Goal: Transaction & Acquisition: Purchase product/service

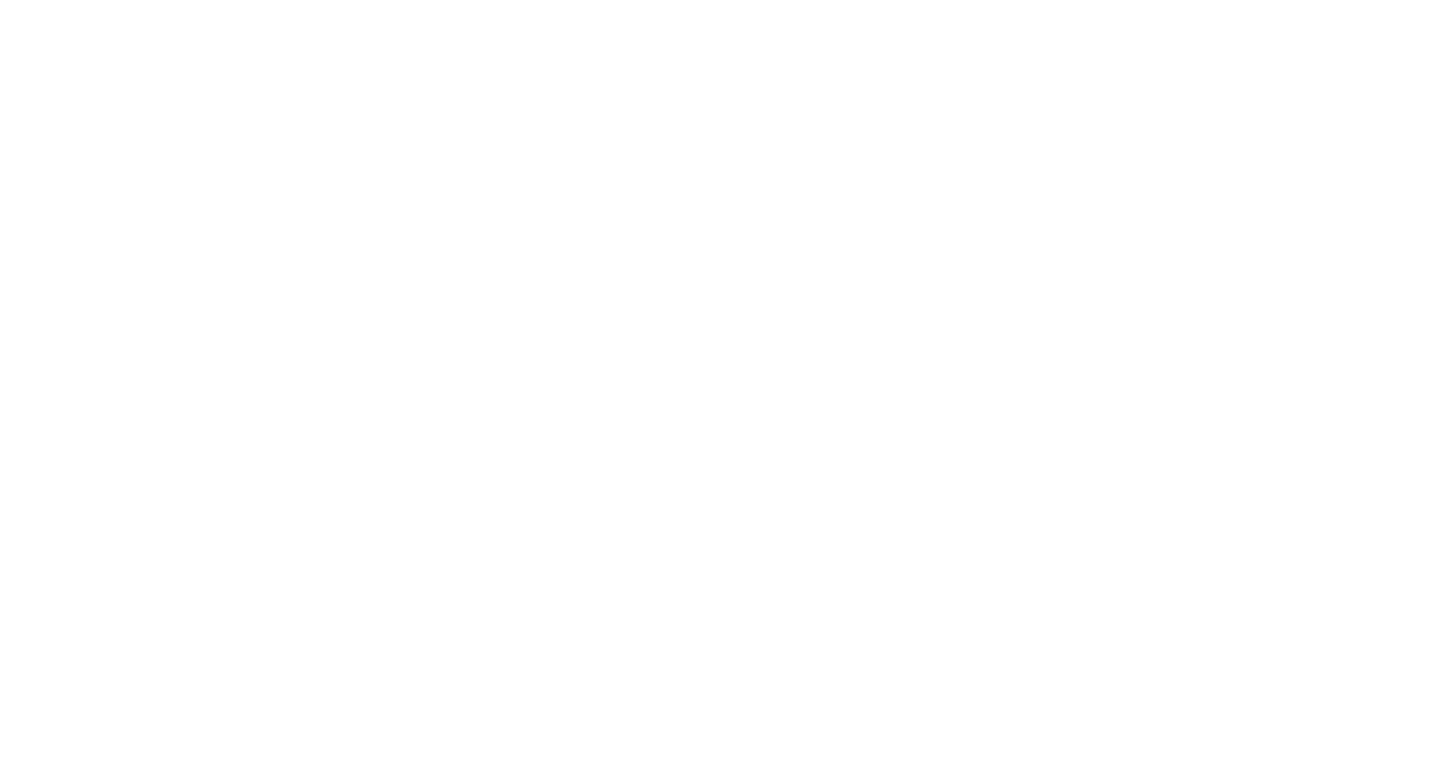
click at [135, 65] on div at bounding box center [724, 387] width 1448 height 775
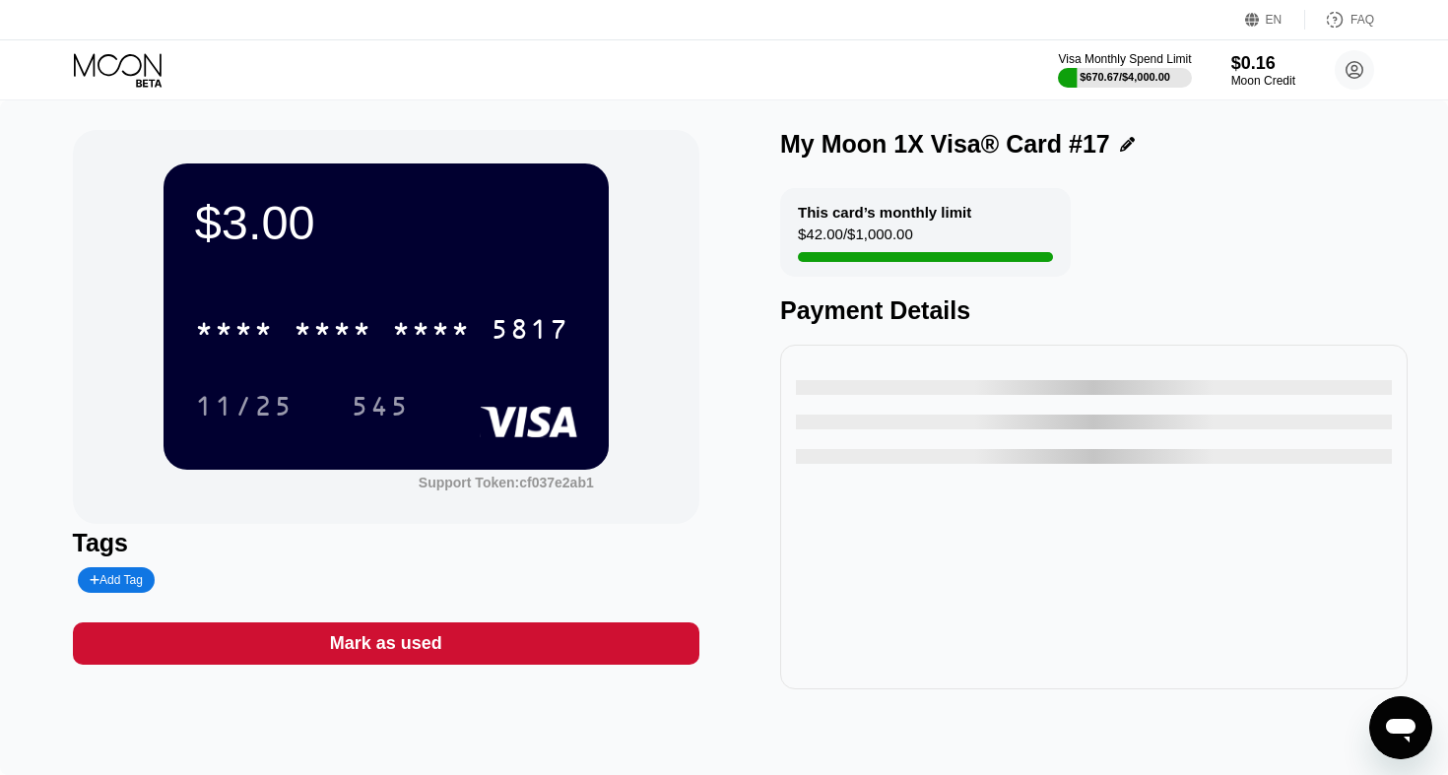
click at [118, 66] on icon at bounding box center [118, 64] width 88 height 23
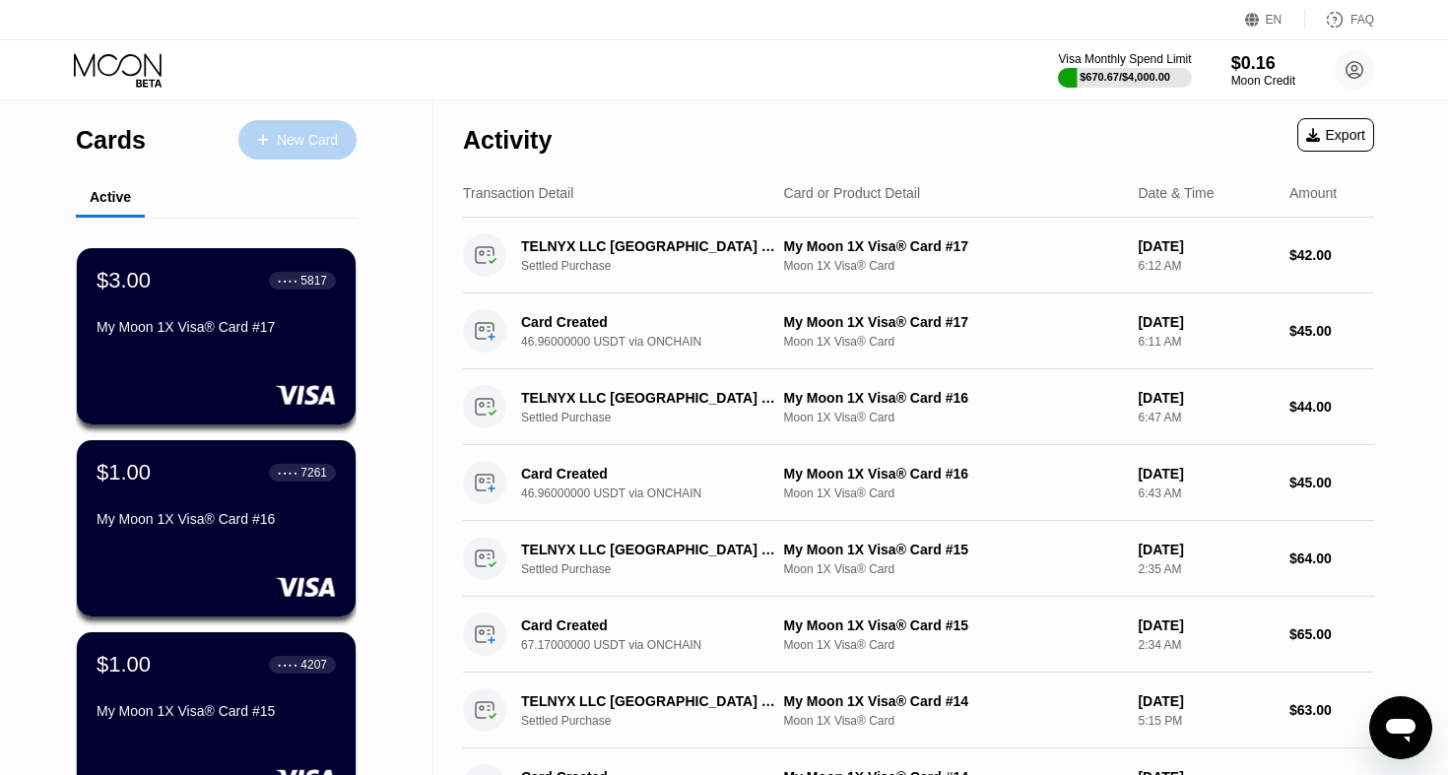
click at [310, 146] on div "New Card" at bounding box center [307, 140] width 61 height 17
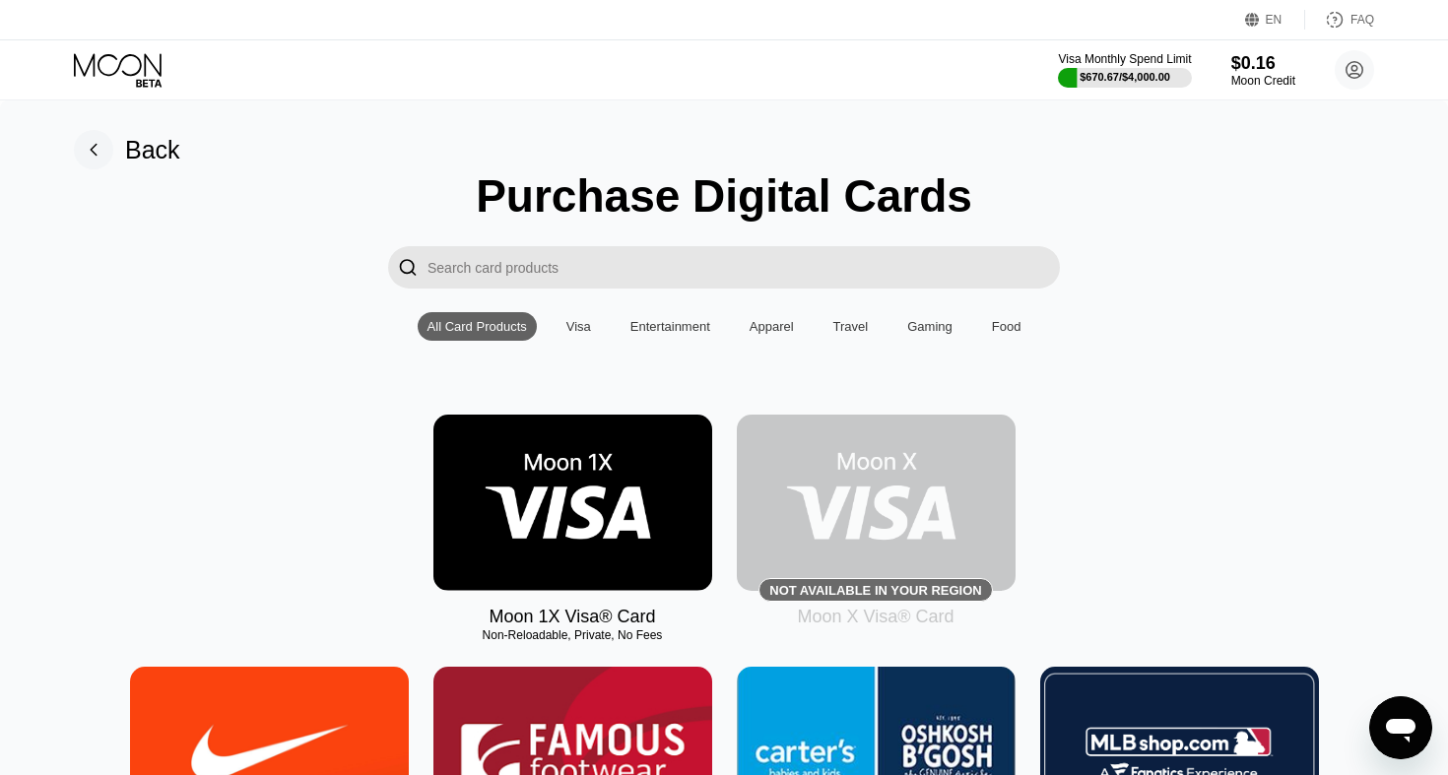
click at [572, 499] on img at bounding box center [572, 503] width 279 height 176
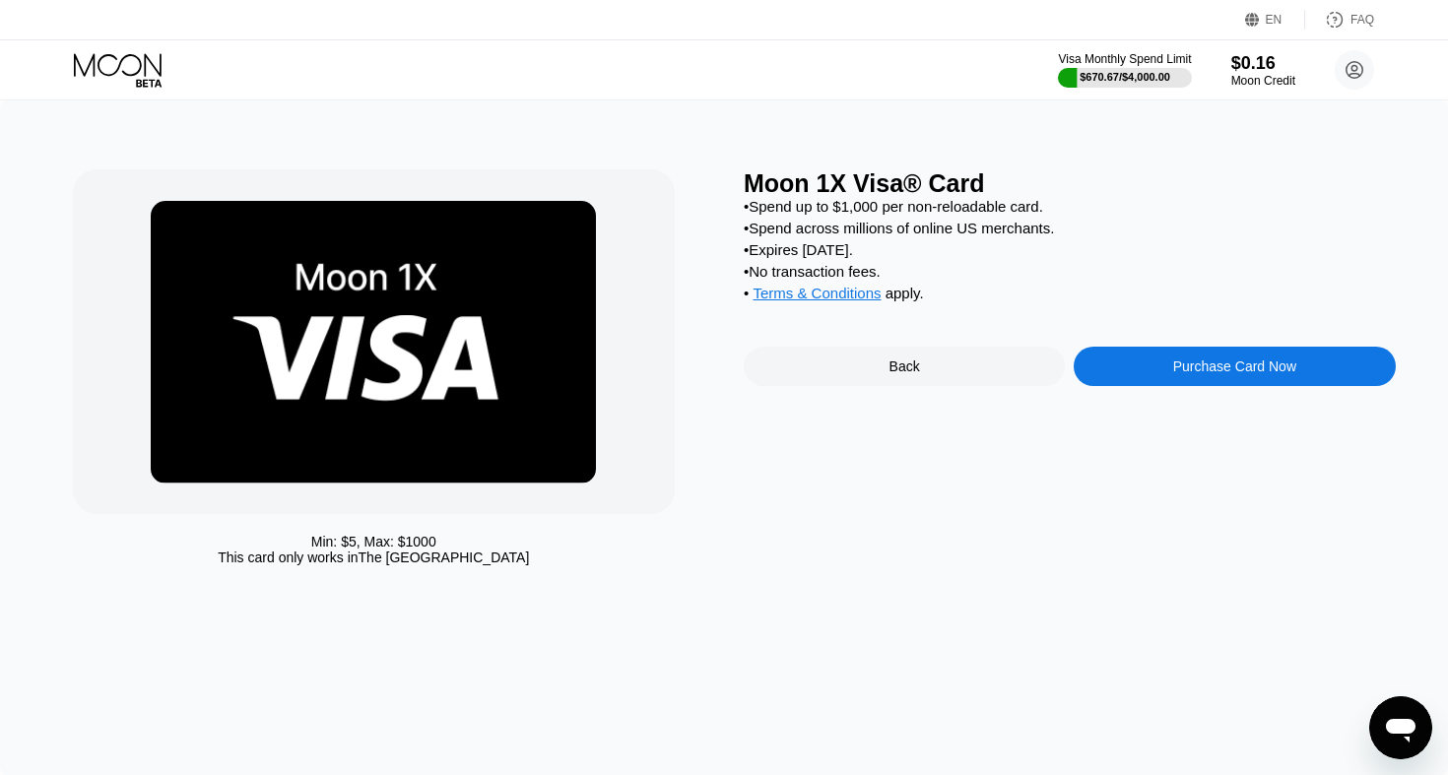
click at [1143, 374] on div "Purchase Card Now" at bounding box center [1233, 366] width 321 height 39
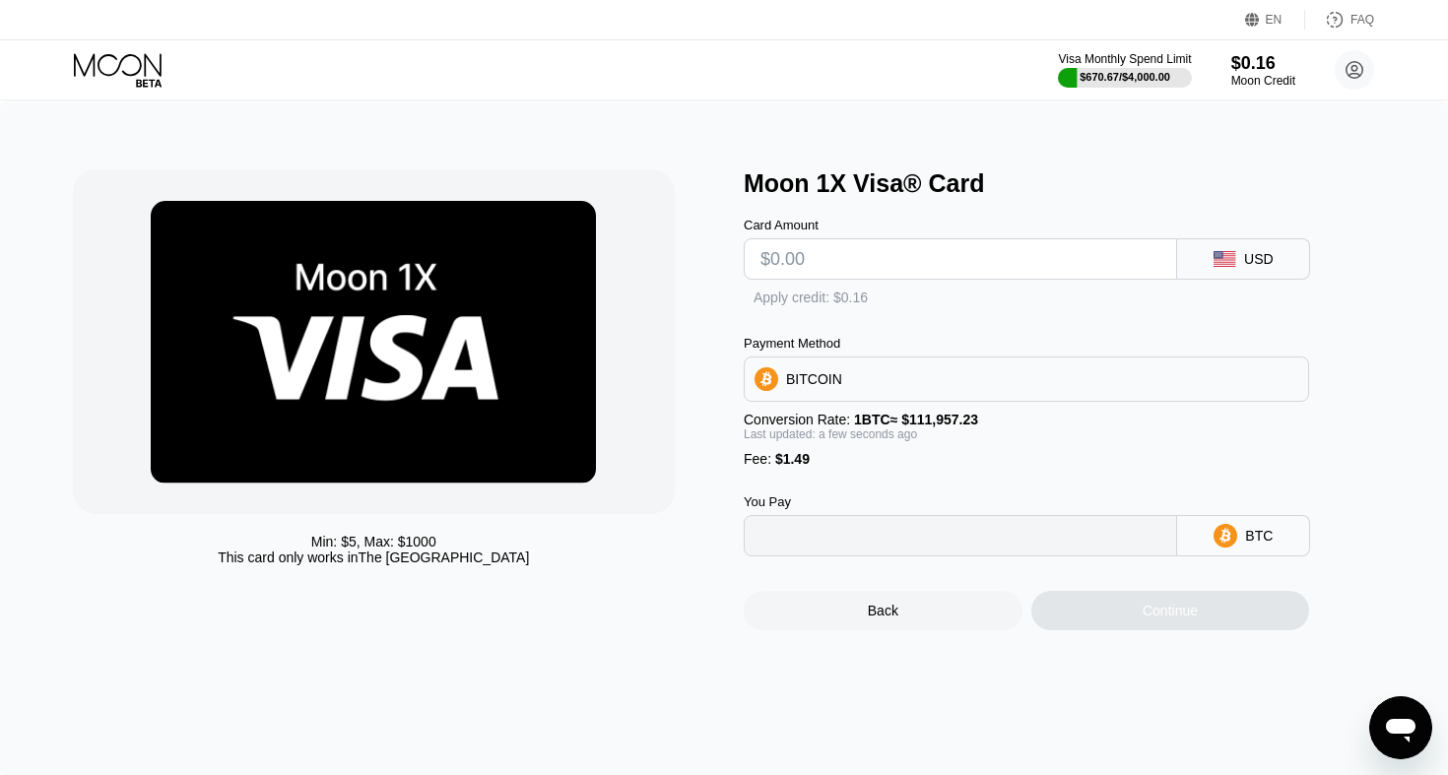
type input "0"
click at [833, 267] on input "text" at bounding box center [960, 258] width 400 height 39
type input "$4"
type input "0.00004904"
type input "$45"
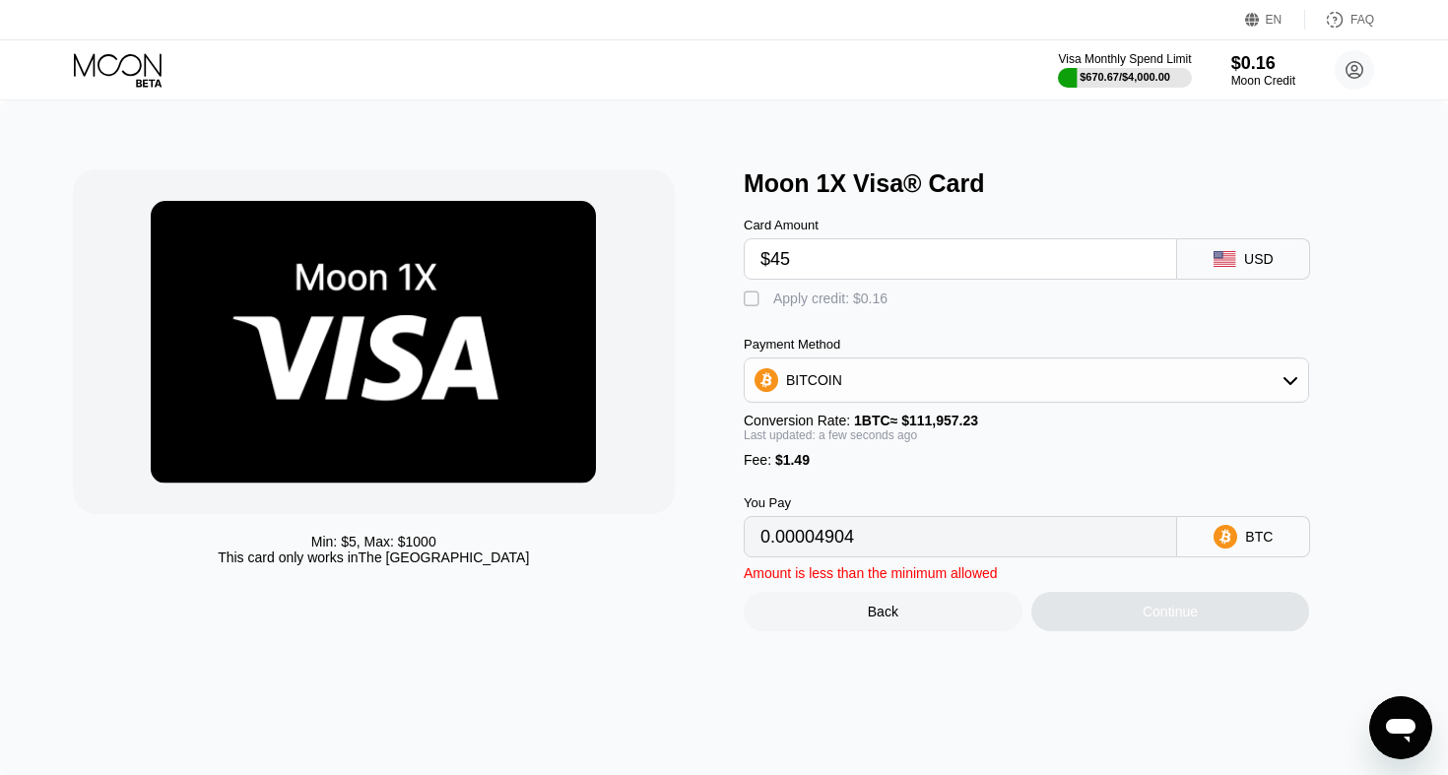
type input "0.00041525"
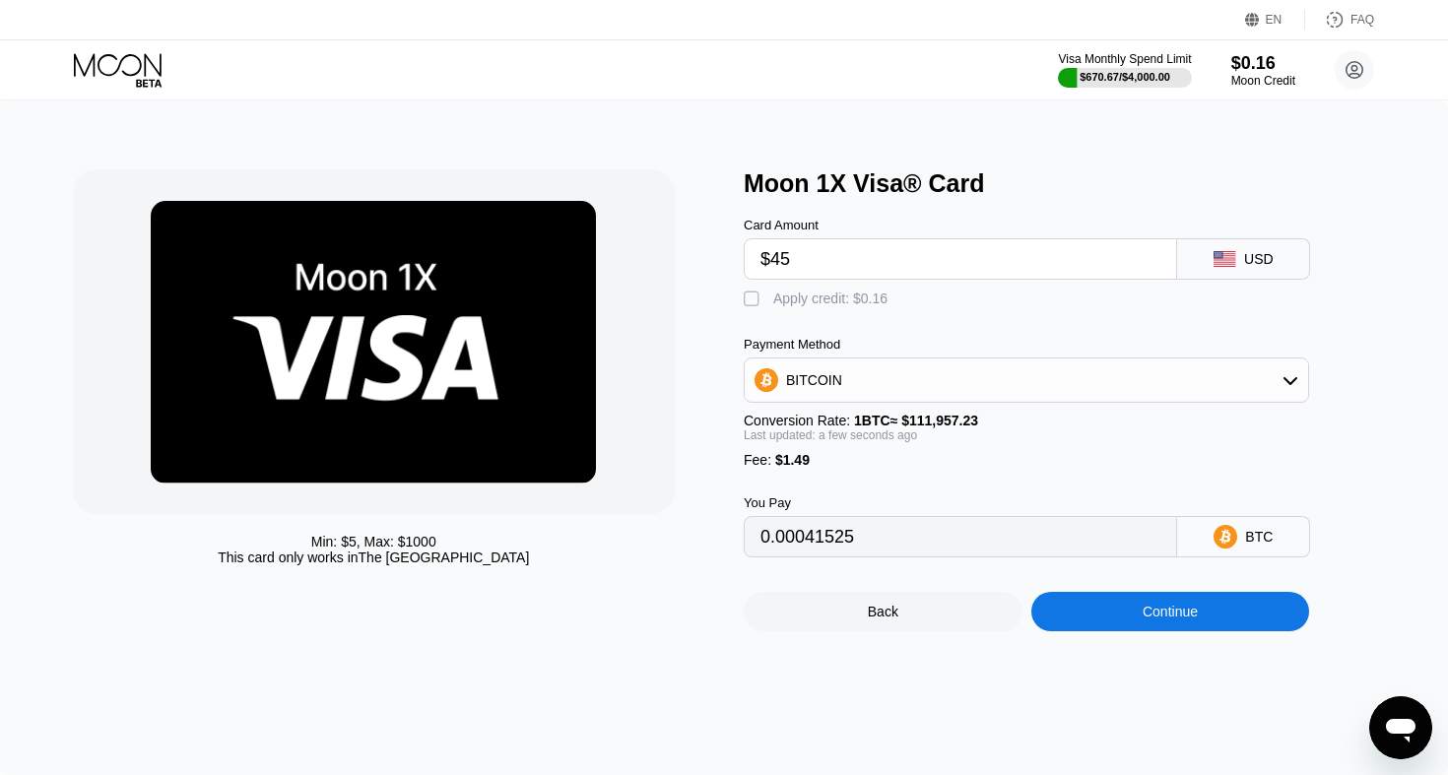
type input "$45"
click at [840, 387] on div "BITCOIN" at bounding box center [814, 380] width 56 height 16
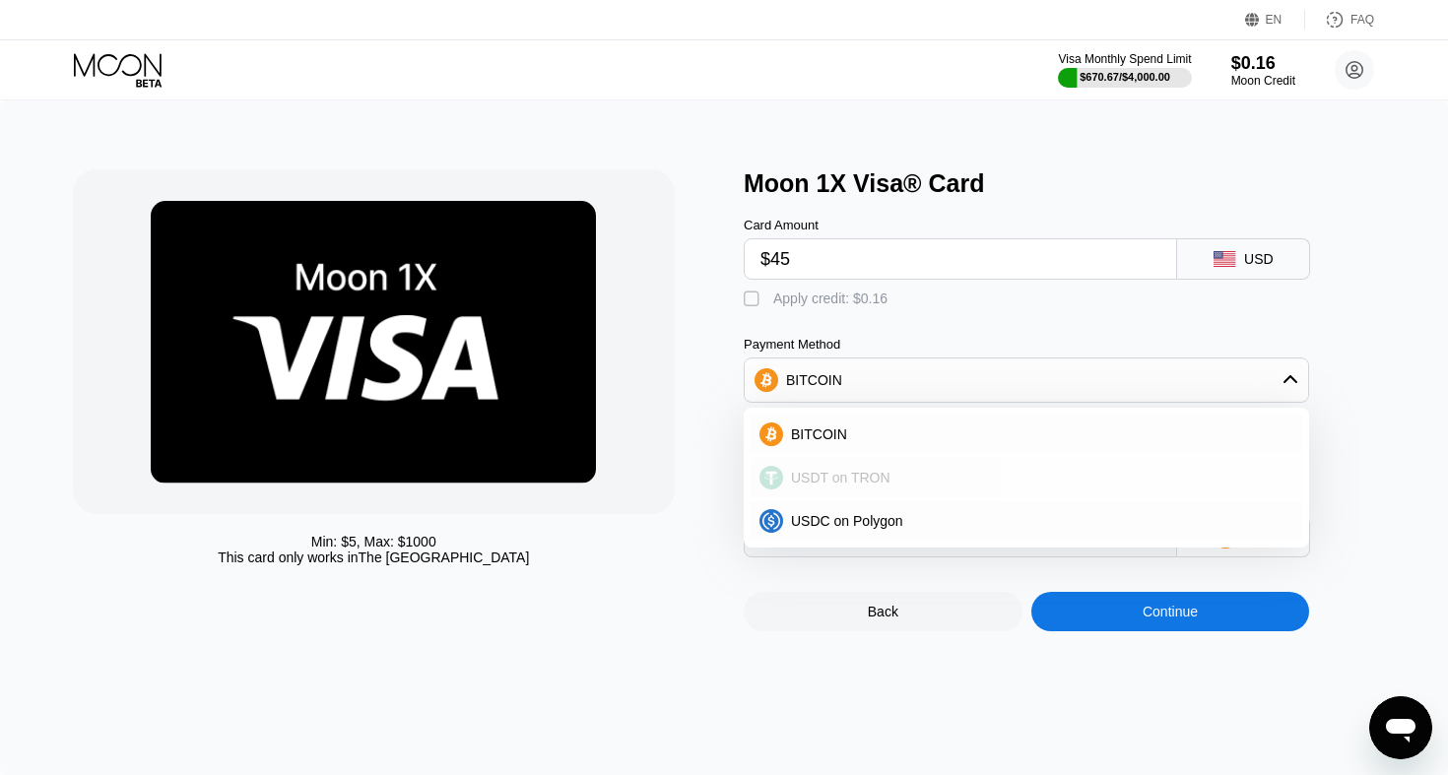
click at [854, 485] on span "USDT on TRON" at bounding box center [840, 478] width 99 height 16
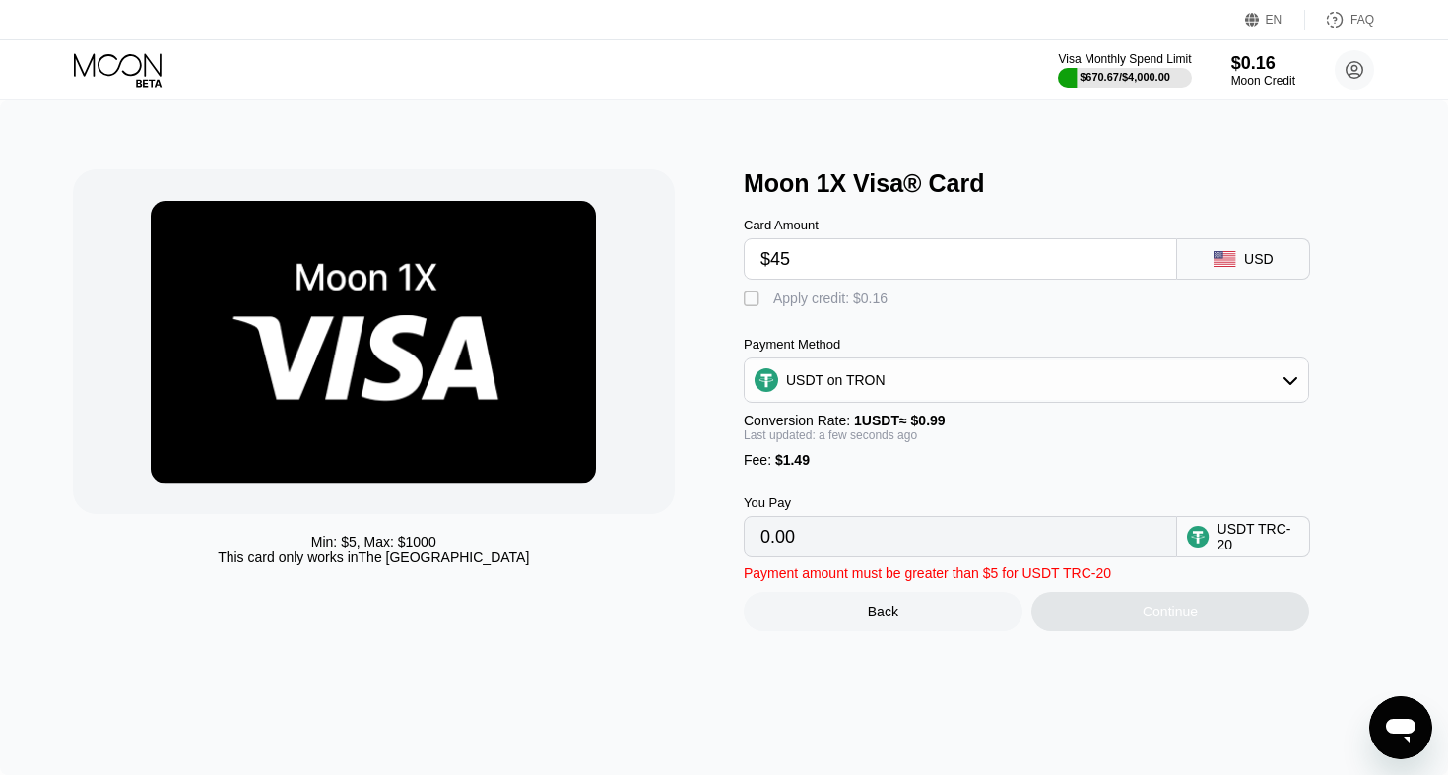
type input "46.96"
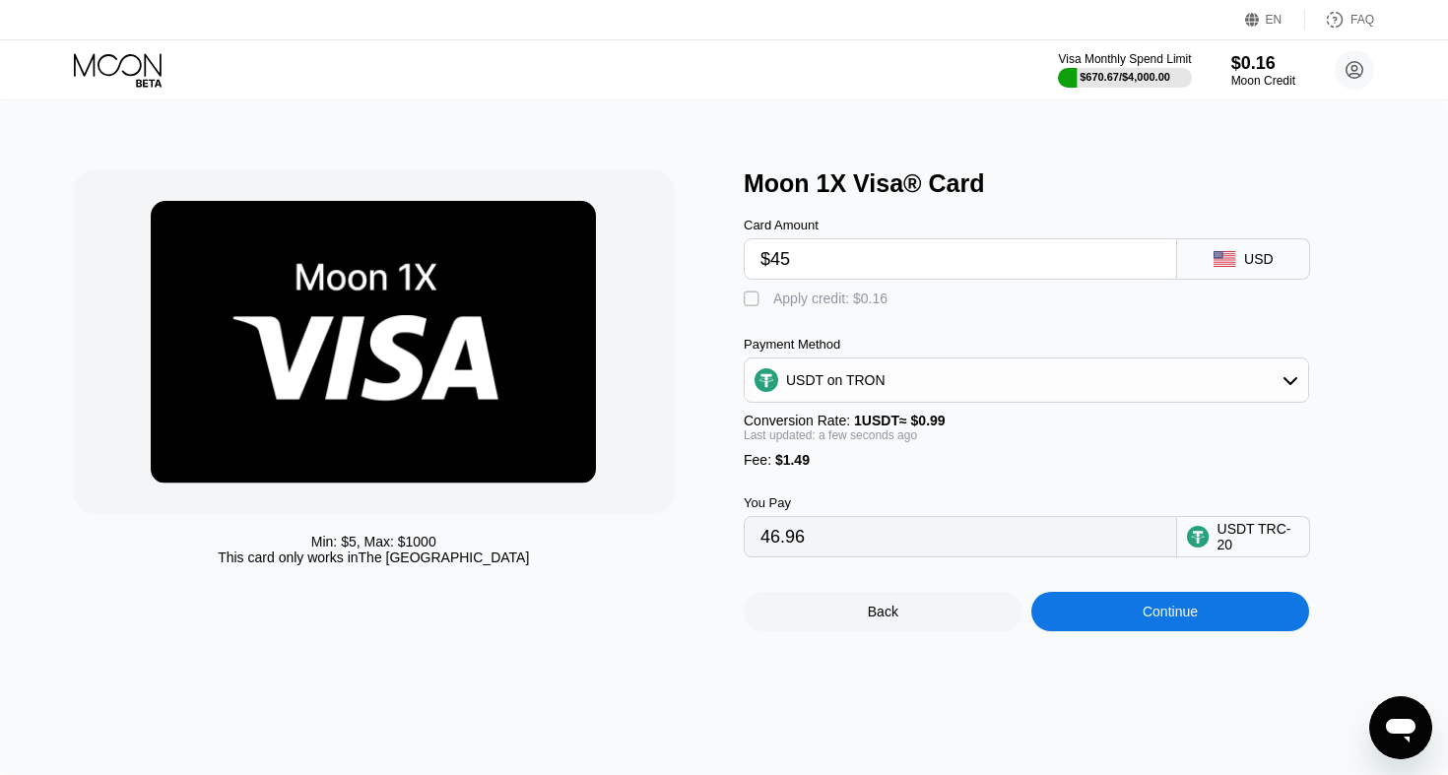
click at [1148, 604] on div "Continue" at bounding box center [1170, 611] width 279 height 39
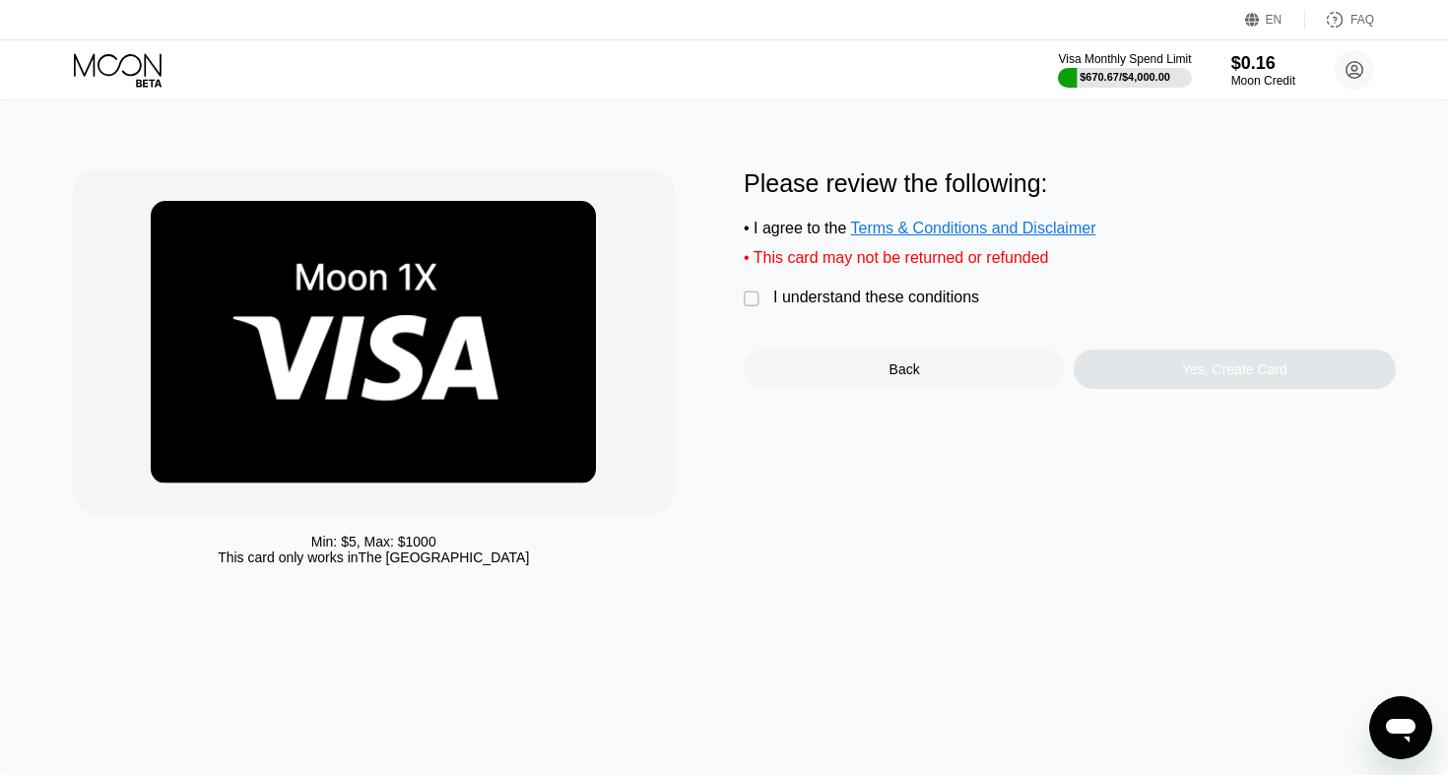
click at [821, 302] on div "I understand these conditions" at bounding box center [876, 298] width 206 height 18
click at [1245, 380] on div "Yes, Create Card" at bounding box center [1233, 369] width 321 height 39
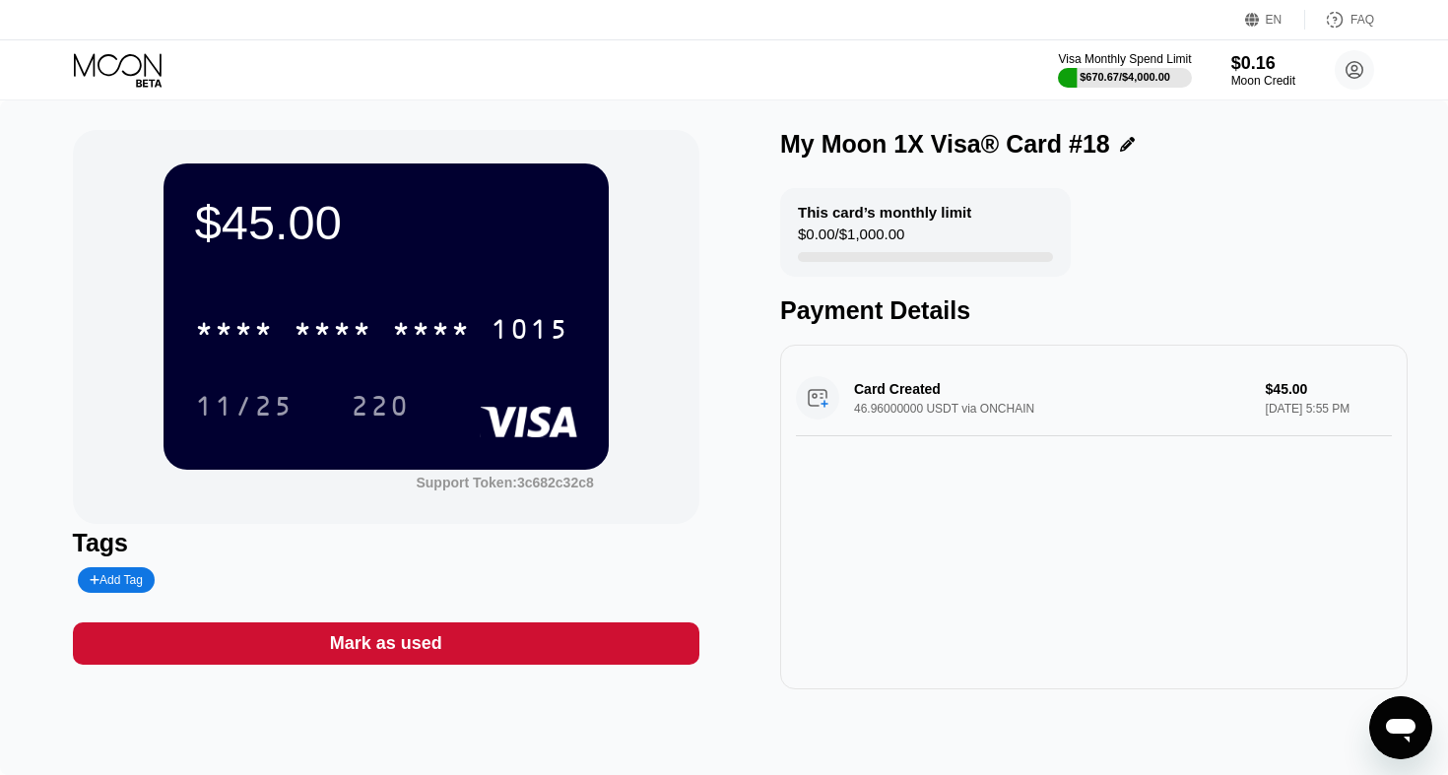
click at [421, 320] on div "* * * *" at bounding box center [431, 332] width 79 height 32
